Goal: Register for event/course

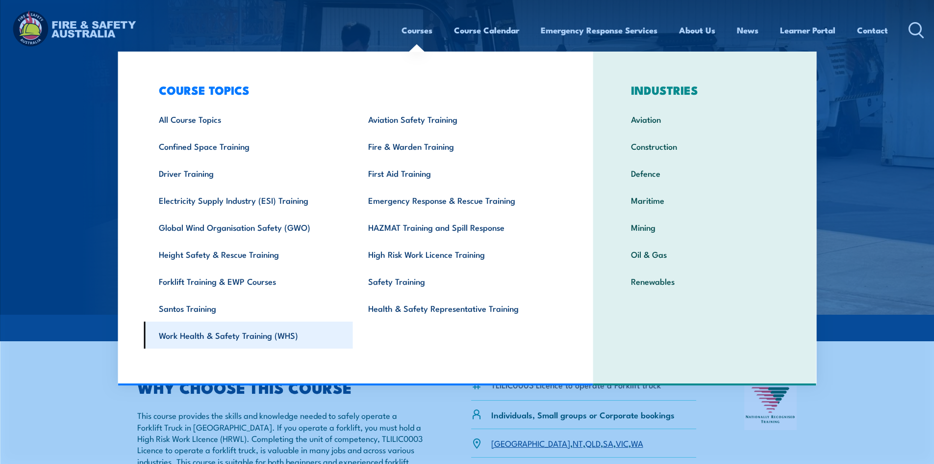
click at [207, 335] on link "Work Health & Safety Training (WHS)" at bounding box center [248, 334] width 209 height 27
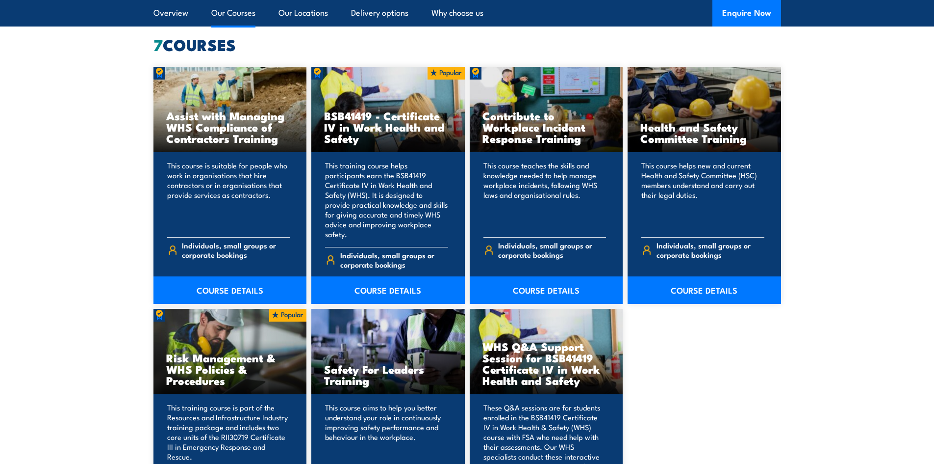
scroll to position [736, 0]
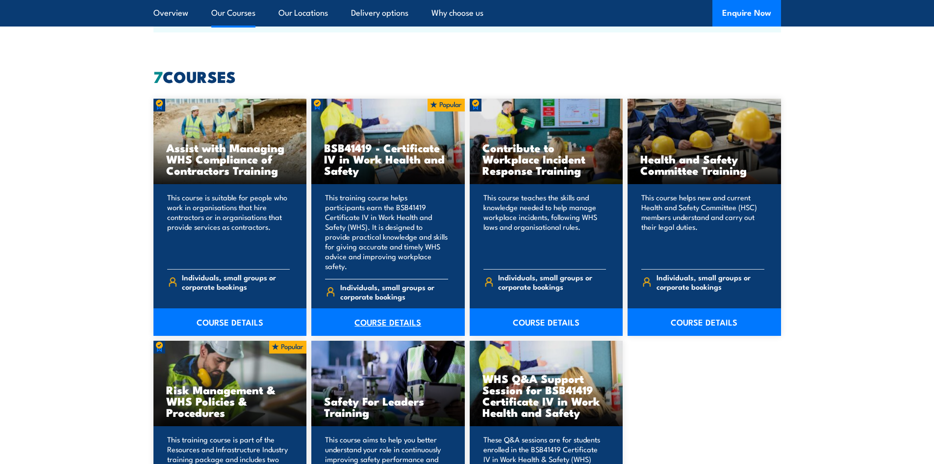
click at [396, 312] on link "COURSE DETAILS" at bounding box center [388, 321] width 154 height 27
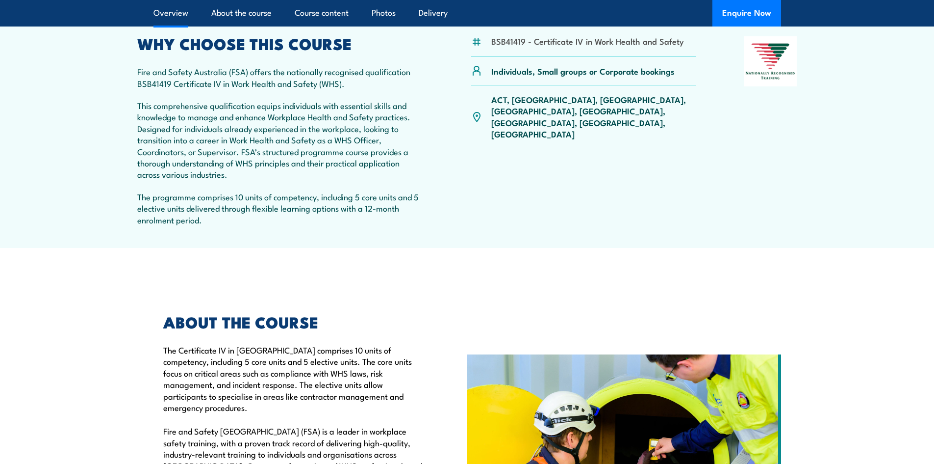
scroll to position [147, 0]
